Goal: Task Accomplishment & Management: Use online tool/utility

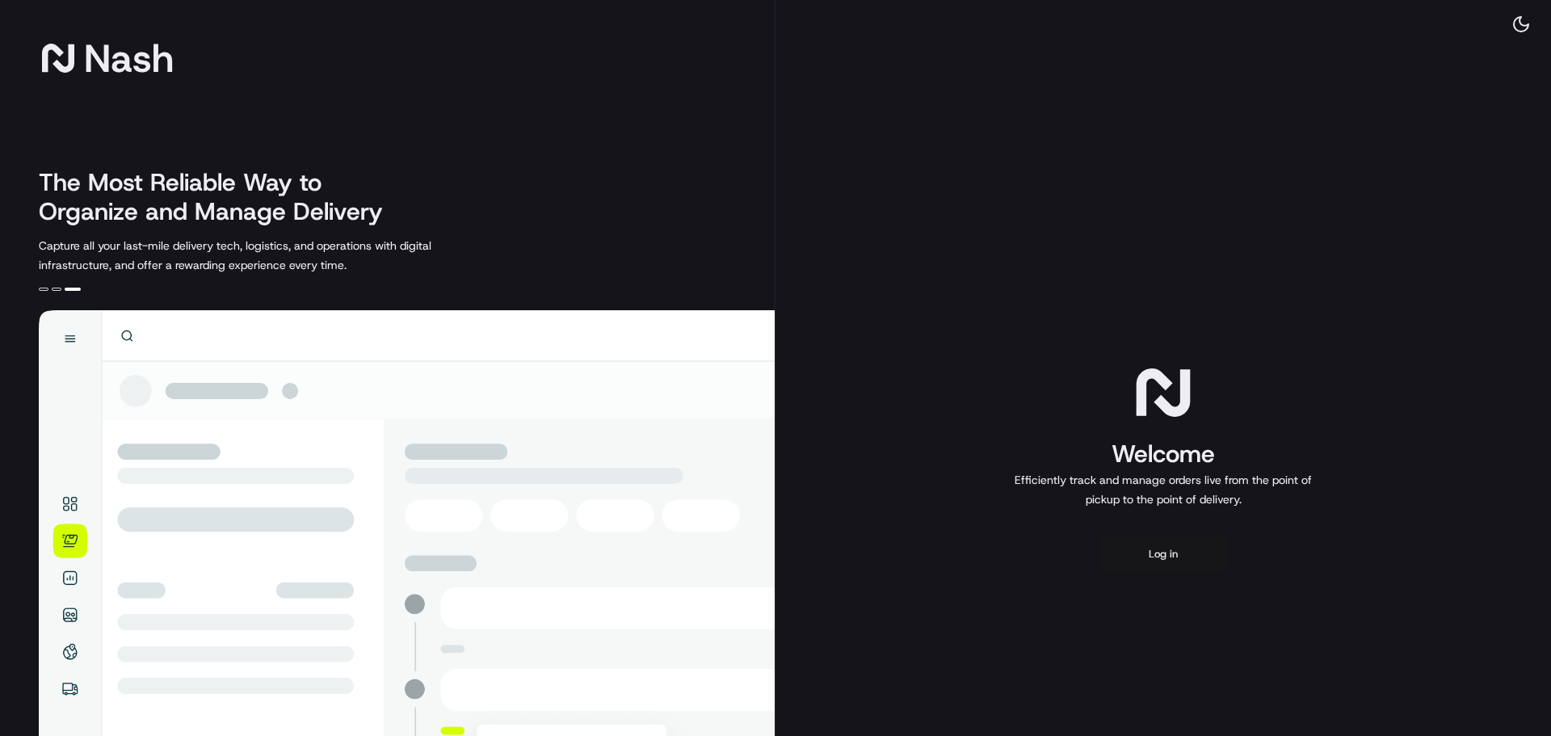
click at [1175, 565] on button "Log in" at bounding box center [1163, 554] width 129 height 39
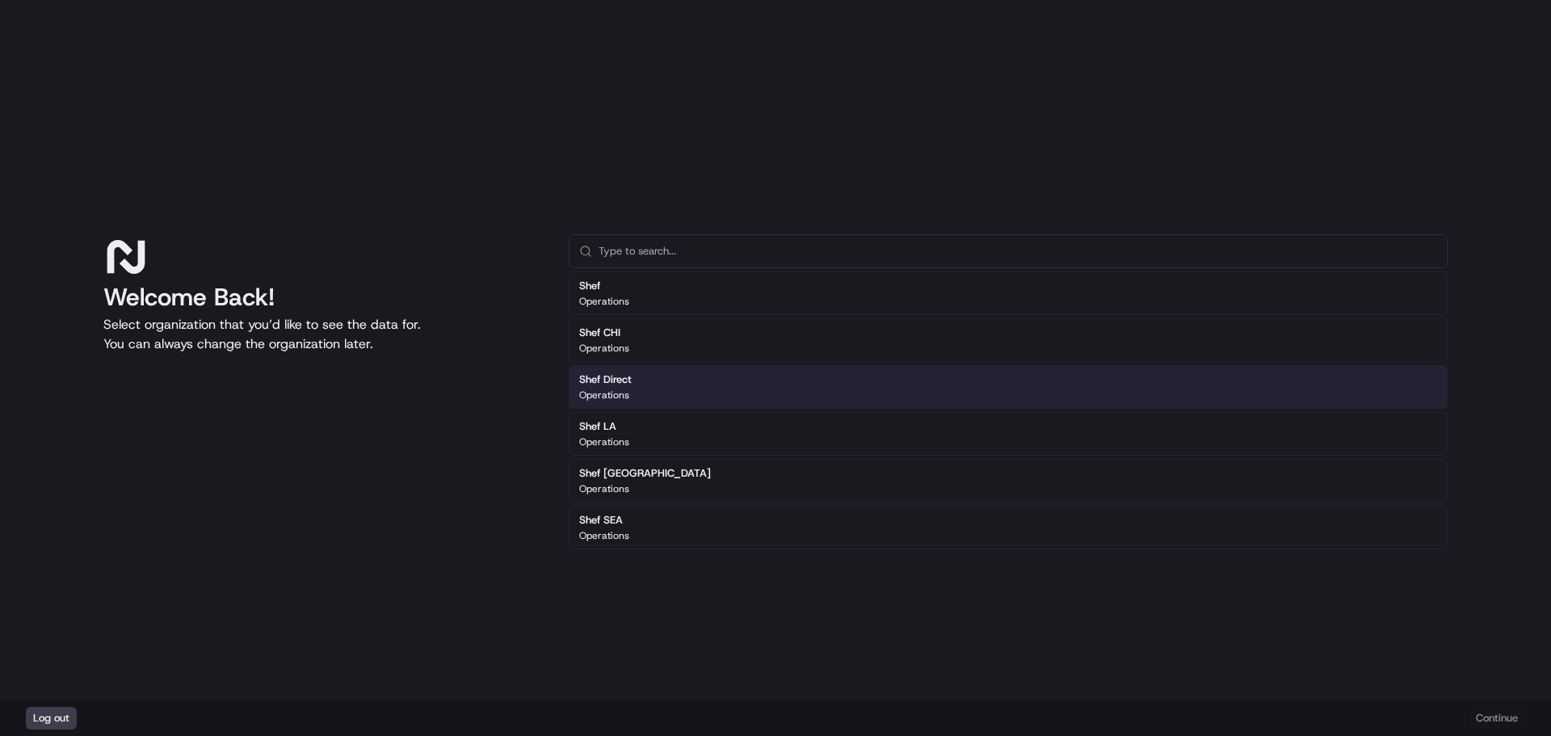
click at [706, 390] on div "Shef Direct Operations" at bounding box center [1008, 387] width 879 height 44
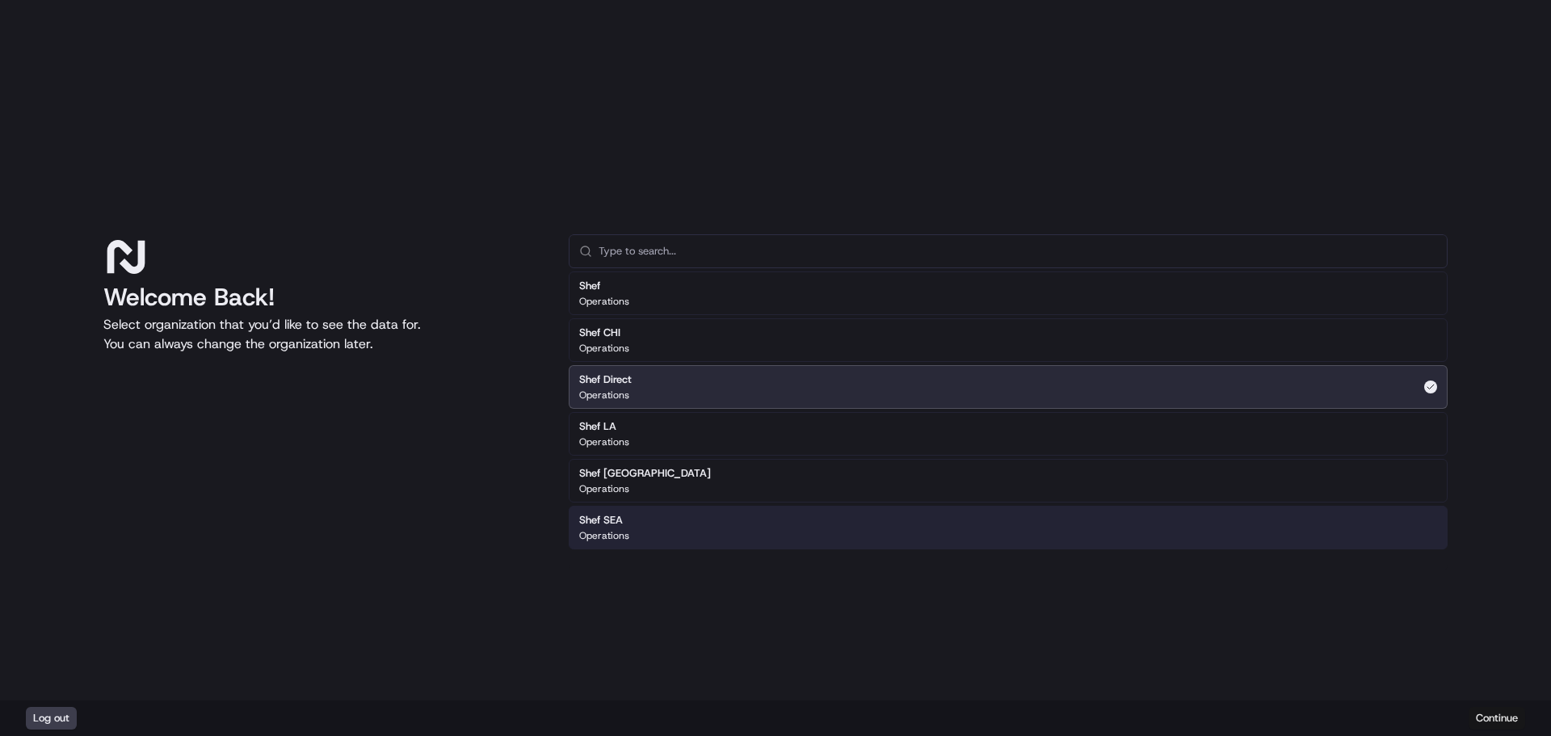
click at [1500, 717] on button "Continue" at bounding box center [1497, 718] width 57 height 23
